Goal: Navigation & Orientation: Find specific page/section

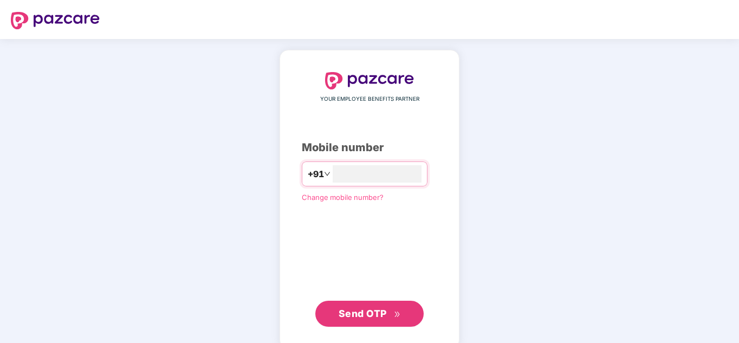
type input "**********"
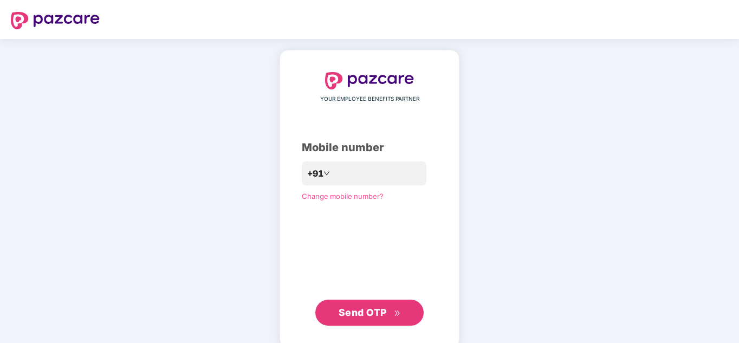
click at [352, 315] on span "Send OTP" at bounding box center [362, 312] width 48 height 11
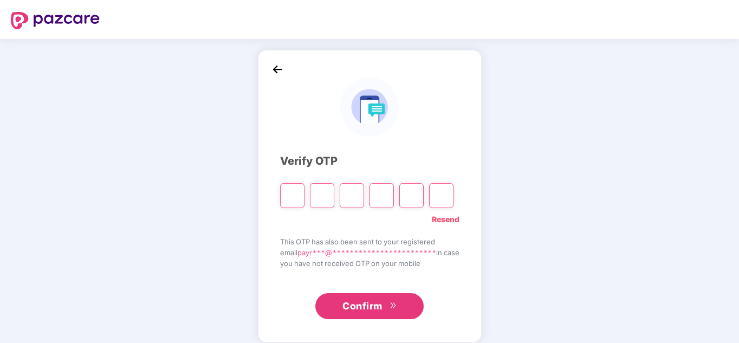
type input "*"
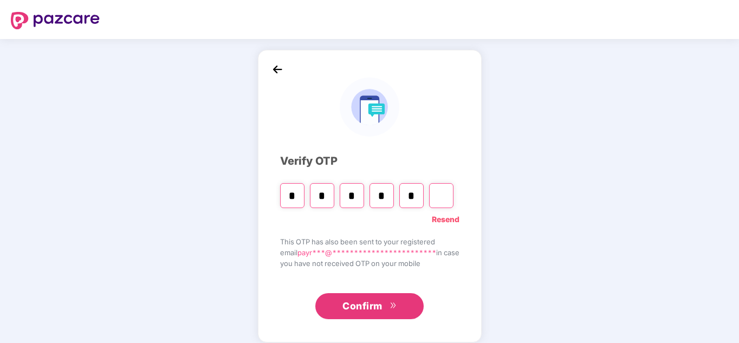
type input "*"
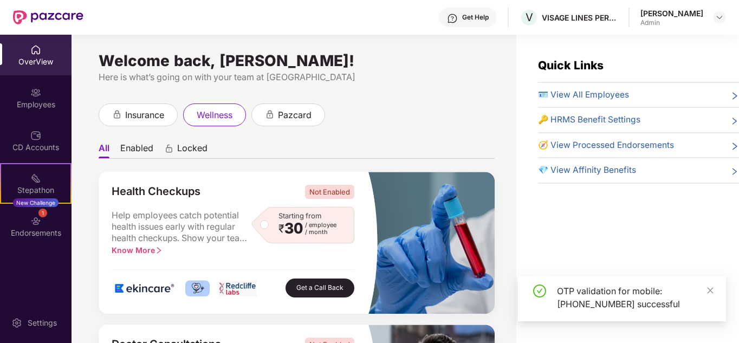
click at [714, 294] on div "OTP validation for mobile: [PHONE_NUMBER] successful" at bounding box center [622, 298] width 208 height 45
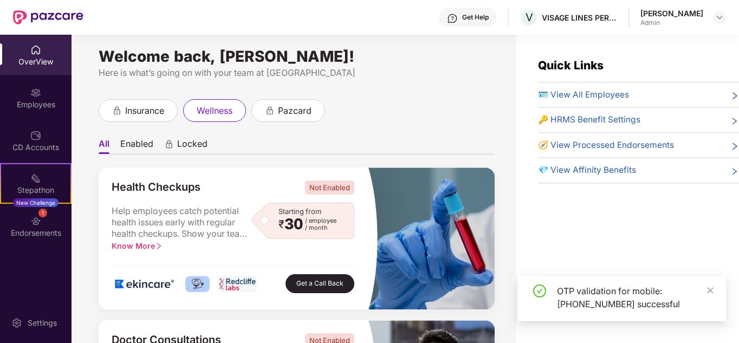
scroll to position [5, 0]
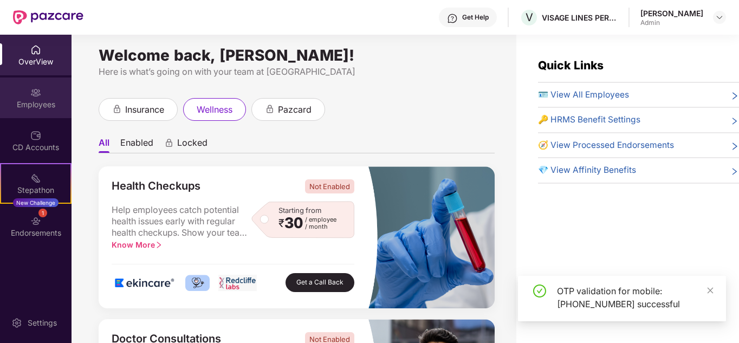
click at [35, 97] on img at bounding box center [35, 92] width 11 height 11
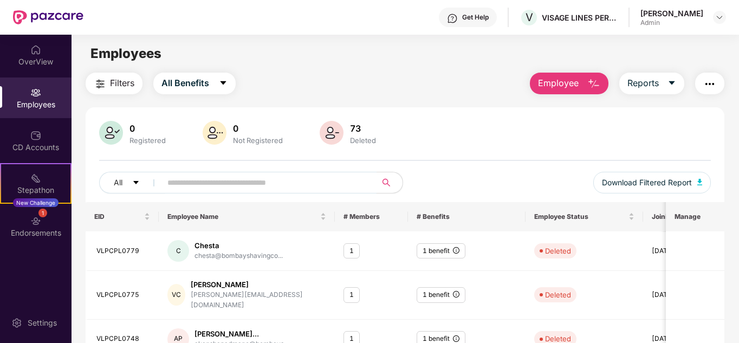
click at [200, 191] on span at bounding box center [265, 183] width 222 height 22
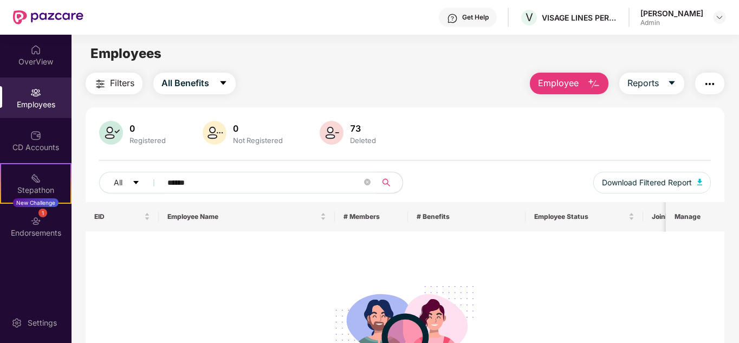
click at [245, 177] on input "******" at bounding box center [264, 182] width 194 height 16
type input "*"
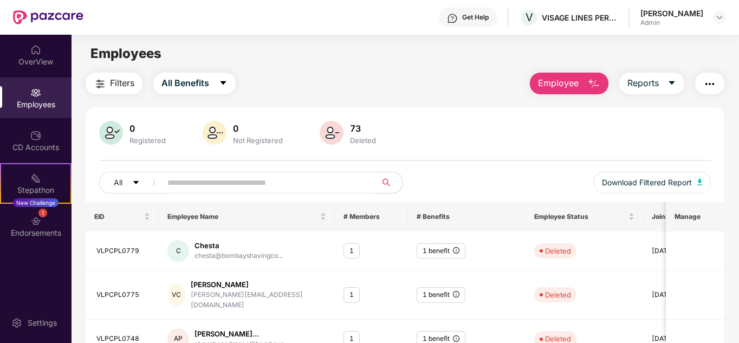
click at [427, 149] on div "0 Registered 0 Not Registered 73 Deleted All Download Filtered Report" at bounding box center [405, 161] width 639 height 81
